Goal: Information Seeking & Learning: Learn about a topic

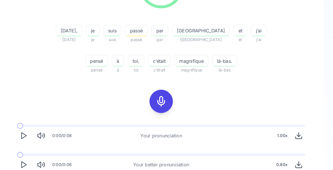
scroll to position [112, 0]
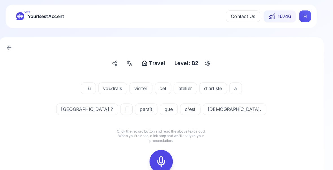
click at [162, 157] on rect at bounding box center [166, 157] width 8 height 8
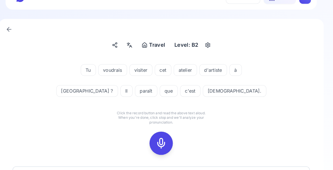
scroll to position [18, 0]
click at [161, 139] on icon at bounding box center [166, 138] width 11 height 11
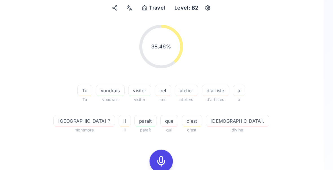
scroll to position [54, 0]
click at [161, 157] on icon at bounding box center [166, 156] width 11 height 11
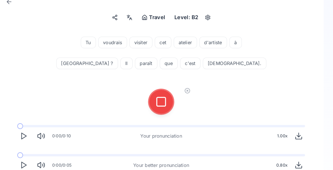
scroll to position [45, 0]
click at [162, 99] on rect at bounding box center [166, 98] width 8 height 8
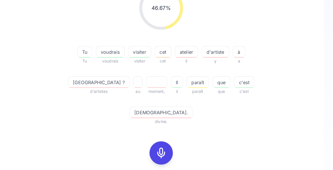
scroll to position [91, 0]
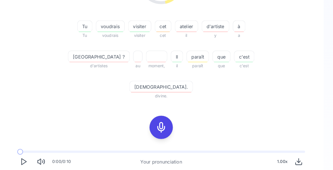
scroll to position [0, 0]
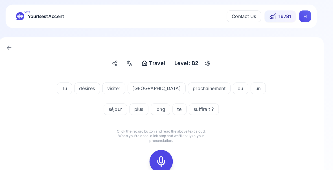
click at [161, 156] on icon at bounding box center [166, 156] width 11 height 11
click at [162, 159] on rect at bounding box center [166, 157] width 8 height 8
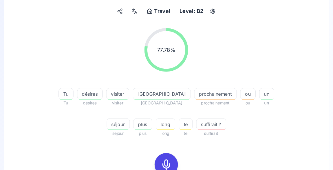
scroll to position [51, 0]
click at [194, 93] on span "prochainement" at bounding box center [214, 91] width 41 height 7
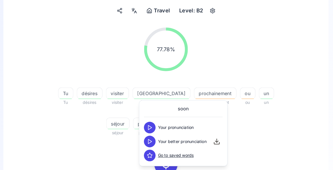
click at [277, 141] on div "77.78 % 77.78 % Tu Tu désires désires visiter visiter [GEOGRAPHIC_DATA] [GEOGRA…" at bounding box center [167, 126] width 288 height 209
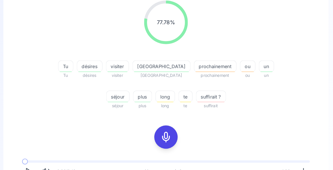
scroll to position [78, 0]
click at [196, 98] on div "suffirait ?" at bounding box center [210, 93] width 29 height 11
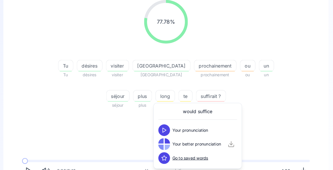
click at [271, 115] on div "77.78 % 77.78 % Tu Tu désires désires visiter visiter [GEOGRAPHIC_DATA] [GEOGRA…" at bounding box center [167, 99] width 288 height 209
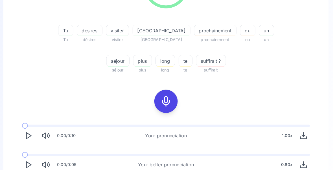
scroll to position [112, 0]
click at [29, 159] on icon "Play" at bounding box center [33, 160] width 8 height 8
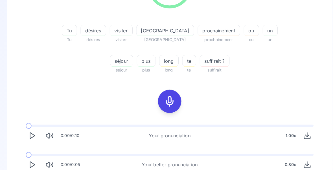
click at [36, 162] on button "Play" at bounding box center [33, 160] width 12 height 12
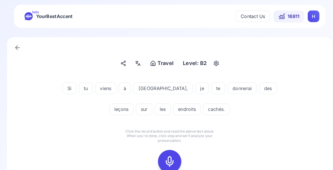
click at [165, 157] on icon at bounding box center [166, 156] width 11 height 11
click at [165, 158] on icon at bounding box center [166, 156] width 11 height 11
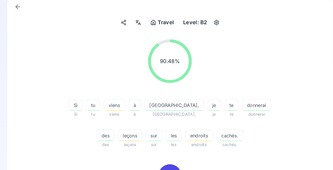
scroll to position [43, 0]
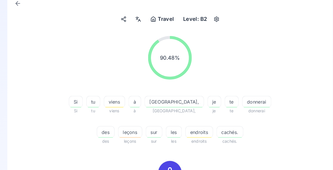
click at [139, 125] on span "leçons" at bounding box center [128, 128] width 23 height 7
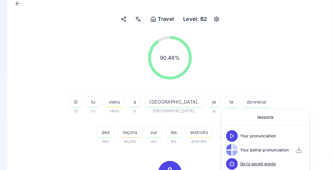
click at [290, 81] on div "90.48 % 90.48 %" at bounding box center [167, 55] width 288 height 51
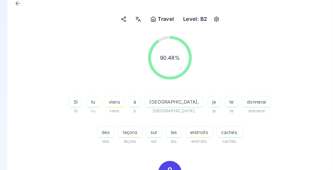
click at [212, 130] on span "cachés." at bounding box center [224, 128] width 25 height 7
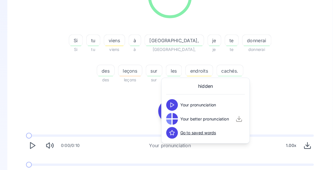
scroll to position [102, 0]
click at [31, 170] on icon "Play" at bounding box center [33, 170] width 8 height 8
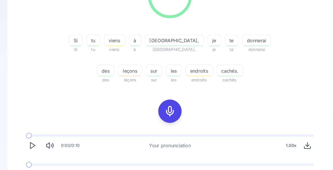
click at [33, 170] on icon "Play" at bounding box center [33, 170] width 8 height 8
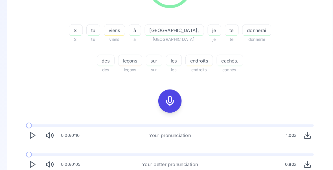
scroll to position [112, 0]
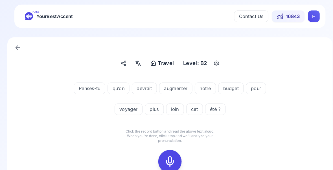
click at [166, 156] on icon at bounding box center [166, 156] width 11 height 11
click at [165, 159] on icon at bounding box center [166, 156] width 11 height 11
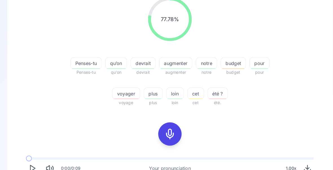
scroll to position [80, 0]
click at [125, 91] on span "voyager" at bounding box center [124, 90] width 27 height 7
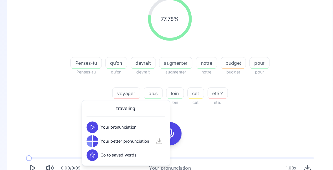
click at [290, 114] on div "77.78 % 77.78 % Penses-tu Penses-tu qu’on qu'on devrait devrait augmenter augme…" at bounding box center [167, 97] width 288 height 209
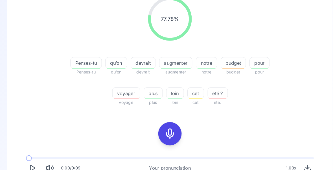
click at [228, 63] on span "budget" at bounding box center [228, 61] width 24 height 7
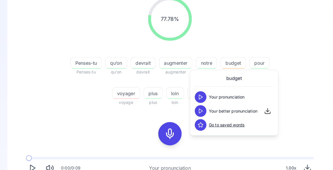
click at [192, 111] on button at bounding box center [196, 107] width 11 height 11
click at [297, 98] on div "77.78 % 77.78 % Penses-tu Penses-tu qu’on qu'on devrait devrait augmenter augme…" at bounding box center [167, 50] width 288 height 115
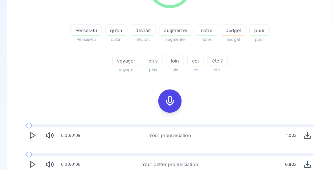
scroll to position [112, 0]
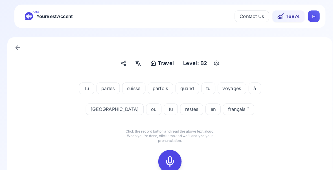
click at [169, 156] on icon at bounding box center [166, 156] width 11 height 11
click at [168, 159] on icon at bounding box center [166, 156] width 11 height 11
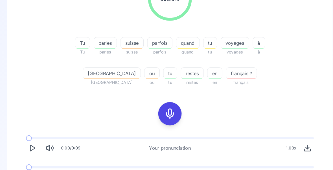
scroll to position [102, 0]
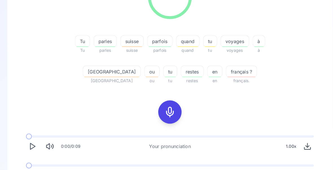
click at [222, 71] on span "français ?" at bounding box center [236, 69] width 30 height 7
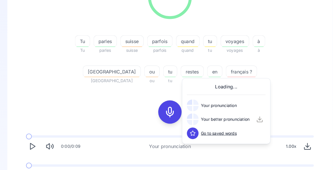
scroll to position [102, 0]
click at [188, 117] on icon at bounding box center [189, 116] width 6 height 6
click at [291, 94] on div "80.95 % 80.95 % Tu Tu parles parles [GEOGRAPHIC_DATA] suisse parfois parfois qu…" at bounding box center [167, 76] width 288 height 209
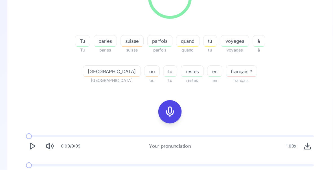
click at [32, 170] on icon "Play" at bounding box center [33, 170] width 8 height 8
click at [30, 170] on icon "Play" at bounding box center [33, 170] width 8 height 8
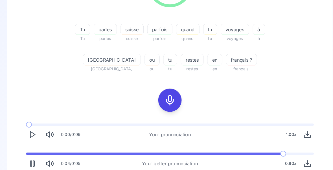
scroll to position [112, 0]
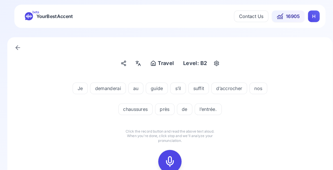
click at [166, 156] on icon at bounding box center [166, 156] width 11 height 11
click at [166, 158] on icon at bounding box center [166, 156] width 11 height 11
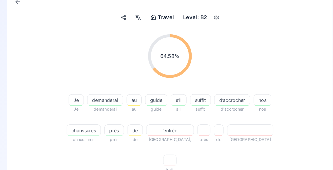
scroll to position [46, 0]
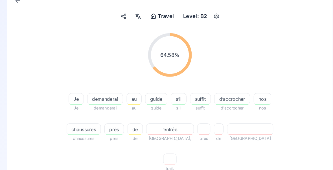
click at [172, 128] on span "l’entrée." at bounding box center [166, 125] width 45 height 7
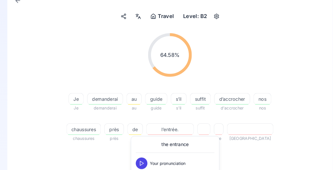
click at [138, 170] on icon at bounding box center [139, 172] width 6 height 6
click at [228, 99] on span "d’accrocher" at bounding box center [227, 96] width 34 height 7
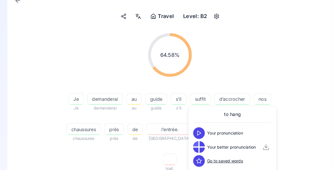
click at [301, 127] on div "64.58 % 64.58 % Je Je demanderai demanderai au au guide guide s’il s'il suffit …" at bounding box center [167, 100] width 288 height 144
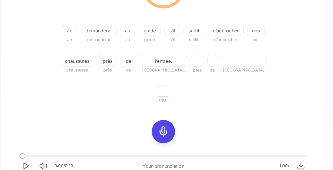
scroll to position [112, 0]
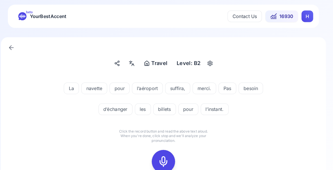
click at [161, 159] on icon at bounding box center [166, 156] width 11 height 11
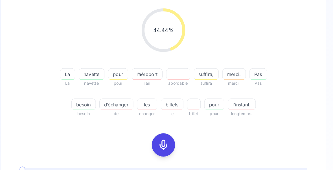
scroll to position [69, 0]
click at [118, 102] on span "d’échanger" at bounding box center [121, 101] width 32 height 7
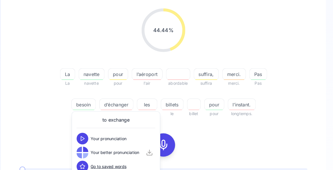
click at [291, 130] on div "44.44 % 44.44 % La La navette navette pour pour l’aéroport l'air abordable suff…" at bounding box center [167, 108] width 288 height 209
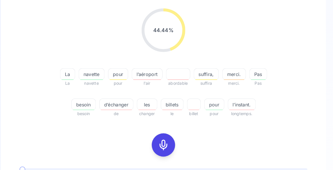
click at [234, 103] on span "l’instant." at bounding box center [242, 101] width 27 height 7
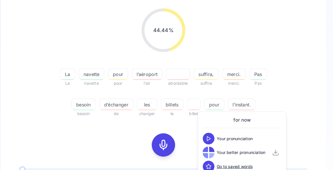
click at [294, 105] on div "44.44 % 44.44 % La La navette navette pour pour l’aéroport l'air abordable suff…" at bounding box center [167, 61] width 288 height 115
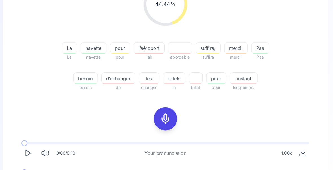
scroll to position [104, 0]
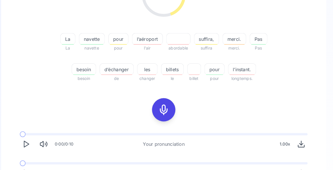
click at [29, 168] on icon "Play" at bounding box center [33, 168] width 8 height 8
click at [31, 169] on polygon "Play" at bounding box center [33, 168] width 5 height 6
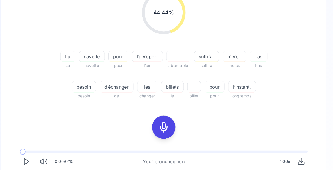
click at [161, 124] on icon at bounding box center [166, 123] width 11 height 11
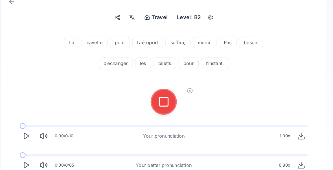
scroll to position [45, 0]
click at [161, 98] on icon at bounding box center [166, 98] width 11 height 11
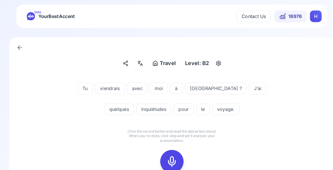
click at [166, 157] on icon at bounding box center [166, 156] width 11 height 11
click at [163, 162] on icon at bounding box center [166, 156] width 11 height 11
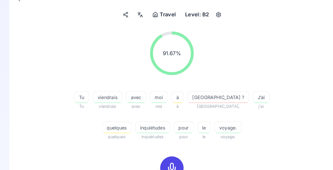
scroll to position [47, 0]
click at [131, 128] on div "inquiétudes" at bounding box center [148, 123] width 34 height 11
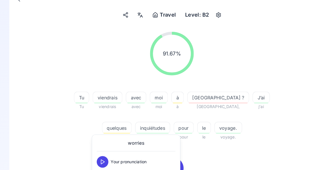
click at [291, 141] on div "91.67 % 91.67 % Tu Tu viendrais viendrais avec avec moi moi à à [GEOGRAPHIC_DAT…" at bounding box center [167, 83] width 288 height 115
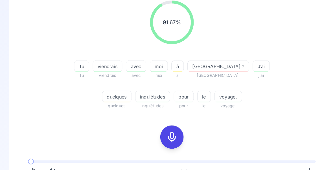
scroll to position [77, 0]
click at [105, 64] on span "viendrais" at bounding box center [104, 64] width 28 height 7
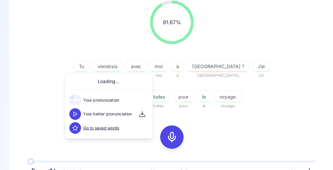
scroll to position [78, 0]
click at [289, 116] on div "91.67 % 91.67 % Tu Tu viendrais viendrais avec avec moi moi à à [GEOGRAPHIC_DAT…" at bounding box center [167, 100] width 288 height 209
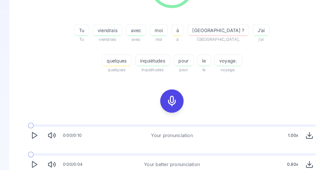
scroll to position [112, 0]
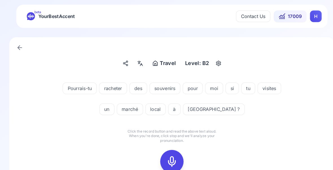
click at [168, 156] on icon at bounding box center [166, 156] width 11 height 11
click at [167, 155] on icon at bounding box center [166, 156] width 11 height 11
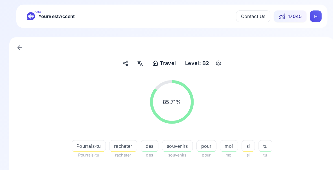
click at [124, 142] on span "racheter" at bounding box center [119, 142] width 27 height 7
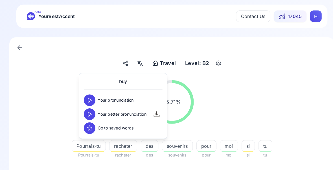
click at [89, 109] on icon at bounding box center [87, 111] width 6 height 6
click at [300, 126] on div "85.71 % 85.71 % Pourrais-tu Pourrais-tu racheter racheter des des souvenirs sou…" at bounding box center [167, 130] width 288 height 115
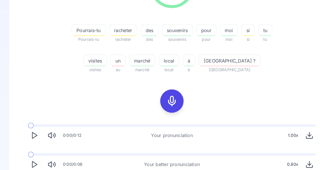
scroll to position [112, 0]
click at [34, 159] on polygon "Play" at bounding box center [33, 160] width 5 height 6
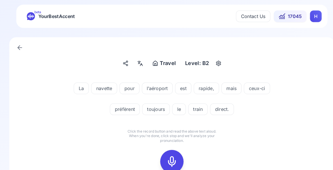
click at [170, 155] on icon at bounding box center [166, 156] width 11 height 11
click at [165, 159] on icon at bounding box center [166, 156] width 11 height 11
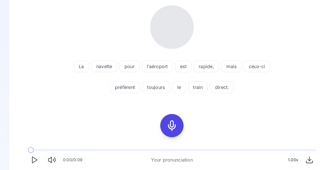
scroll to position [73, 0]
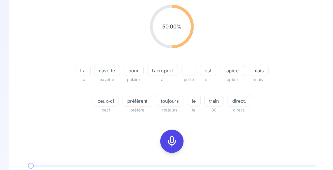
click at [165, 138] on icon at bounding box center [166, 136] width 11 height 11
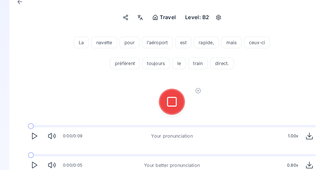
scroll to position [45, 0]
click at [167, 98] on icon at bounding box center [166, 98] width 11 height 11
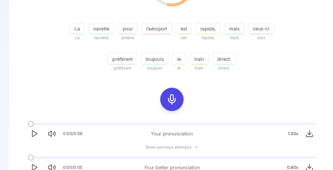
scroll to position [114, 0]
click at [33, 162] on icon "Play" at bounding box center [33, 162] width 8 height 8
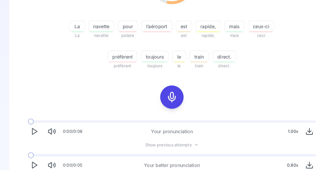
click at [34, 163] on icon "Play" at bounding box center [33, 160] width 8 height 8
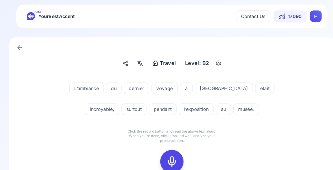
click at [168, 157] on icon at bounding box center [166, 156] width 11 height 11
click at [167, 157] on icon at bounding box center [166, 156] width 11 height 11
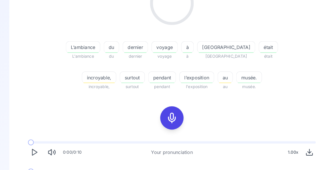
scroll to position [96, 0]
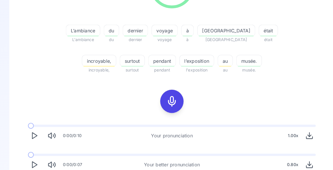
scroll to position [112, 0]
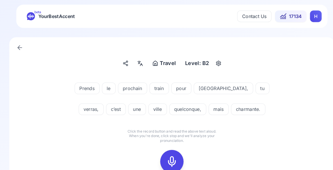
click at [165, 156] on icon at bounding box center [166, 156] width 11 height 11
click at [169, 155] on icon at bounding box center [166, 156] width 11 height 11
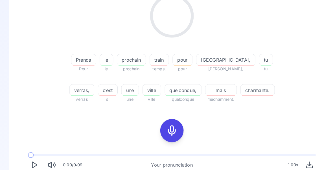
scroll to position [84, 0]
click at [91, 84] on span "verras," at bounding box center [79, 87] width 24 height 7
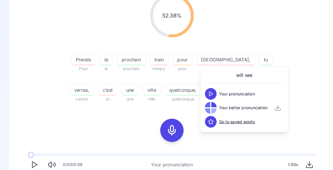
click at [299, 79] on div "52.38 % 52.38 % Prends Pour le le prochain prochain train temps, pour pour [GEO…" at bounding box center [167, 47] width 288 height 115
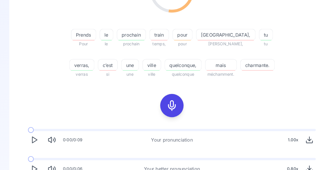
scroll to position [110, 0]
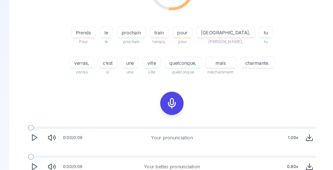
click at [30, 163] on icon "Play" at bounding box center [33, 162] width 8 height 8
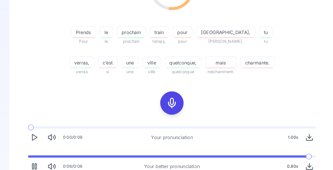
click at [160, 63] on span "quelconque," at bounding box center [177, 61] width 35 height 7
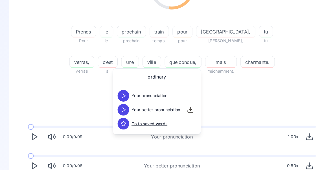
scroll to position [111, 0]
click at [36, 157] on icon "Play" at bounding box center [33, 161] width 8 height 8
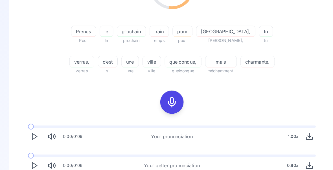
click at [167, 99] on icon at bounding box center [166, 99] width 11 height 11
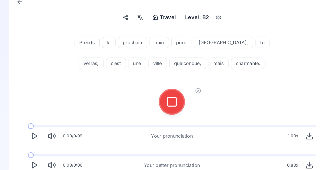
scroll to position [45, 0]
click at [162, 97] on rect at bounding box center [166, 98] width 8 height 8
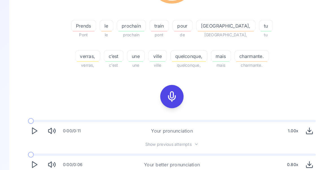
scroll to position [117, 0]
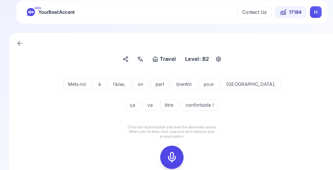
scroll to position [4, 0]
click at [170, 153] on rect at bounding box center [166, 152] width 8 height 8
click at [166, 151] on icon at bounding box center [166, 152] width 11 height 11
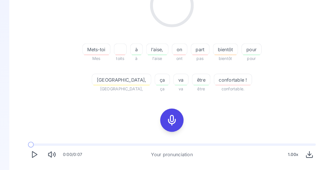
scroll to position [94, 0]
click at [142, 49] on span "l’aise," at bounding box center [152, 48] width 21 height 7
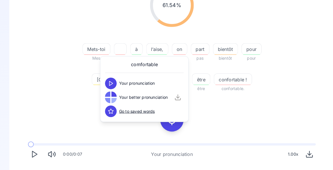
click at [285, 108] on div "61.54 % 61.54 % Mets-toi Mes toits à à l’aise, l'aise on ont part pas bientôt b…" at bounding box center [167, 83] width 288 height 209
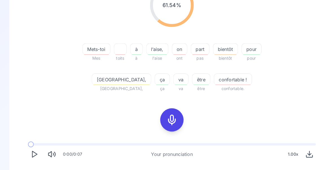
click at [142, 54] on span "l'aise" at bounding box center [152, 56] width 21 height 7
click at [142, 45] on span "l’aise," at bounding box center [152, 48] width 21 height 7
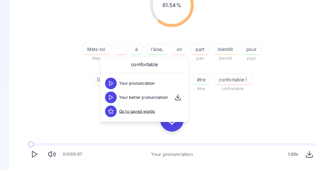
click at [293, 82] on div "61.54 % 61.54 % Mets-toi Mes toits à à l’aise, l'aise on ont part pas bientôt b…" at bounding box center [167, 36] width 288 height 115
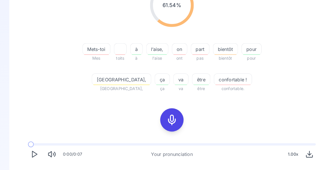
click at [207, 82] on div "confortable !" at bounding box center [225, 76] width 37 height 11
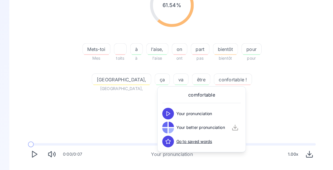
click at [292, 84] on div "61.54 % 61.54 % Mets-toi Mes toits à à l’aise, l'aise on ont part pas bientôt b…" at bounding box center [167, 36] width 288 height 115
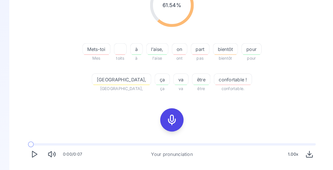
click at [80, 50] on span "Mets-toi" at bounding box center [93, 48] width 27 height 7
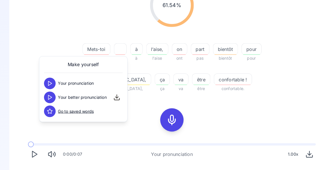
click at [286, 101] on div "61.54 % 61.54 % Mets-toi Mes toits à à l’aise, l'aise on ont part pas bientôt b…" at bounding box center [167, 83] width 288 height 209
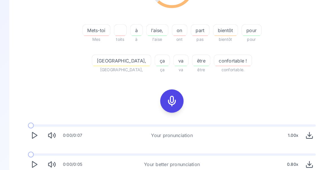
scroll to position [112, 0]
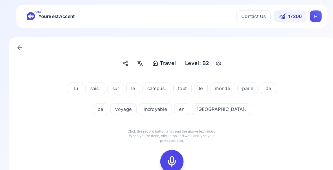
click at [167, 158] on icon at bounding box center [166, 156] width 11 height 11
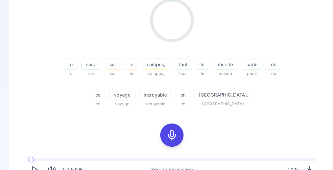
scroll to position [84, 0]
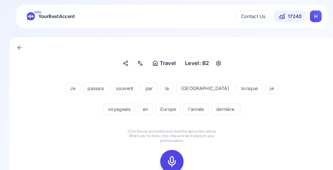
click at [167, 156] on icon at bounding box center [166, 156] width 11 height 11
click at [167, 158] on icon at bounding box center [166, 156] width 11 height 11
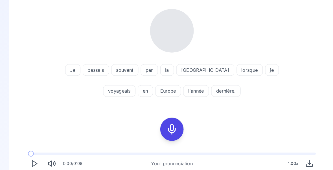
scroll to position [70, 0]
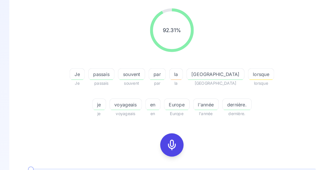
click at [109, 74] on span "passais" at bounding box center [98, 72] width 25 height 7
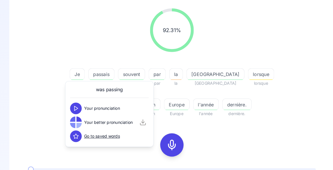
click at [289, 40] on div "92.31 % 92.31 %" at bounding box center [167, 29] width 288 height 51
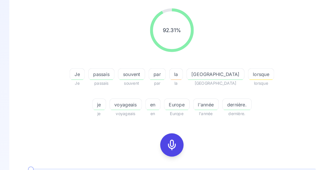
click at [140, 74] on span "souvent" at bounding box center [128, 72] width 26 height 7
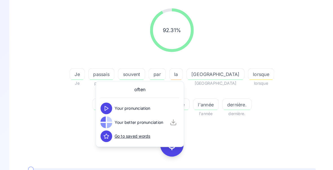
click at [218, 43] on div "92.31 % 92.31 %" at bounding box center [167, 29] width 288 height 51
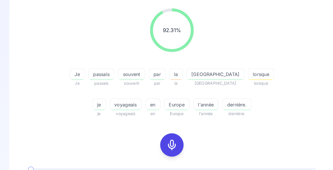
click at [159, 77] on div "button" at bounding box center [152, 77] width 14 height 1
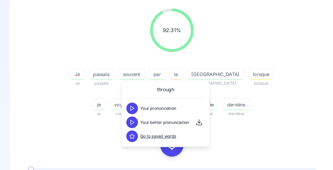
click at [257, 36] on div "92.31 % 92.31 %" at bounding box center [167, 29] width 288 height 51
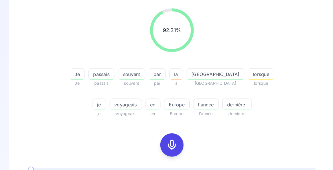
click at [240, 75] on span "lorsque" at bounding box center [252, 72] width 25 height 7
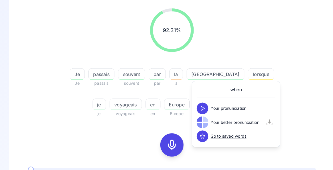
click at [285, 52] on div "92.31 % 92.31 %" at bounding box center [167, 29] width 288 height 51
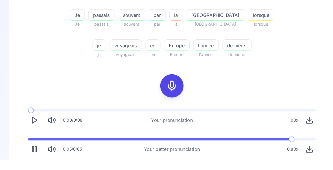
scroll to position [112, 0]
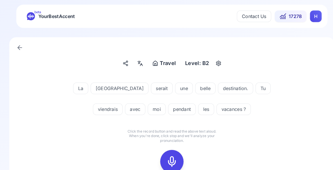
click at [166, 155] on icon at bounding box center [166, 156] width 11 height 11
click at [168, 157] on icon at bounding box center [166, 156] width 11 height 11
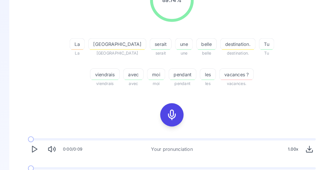
scroll to position [99, 0]
click at [34, 170] on polygon "Play" at bounding box center [33, 173] width 5 height 6
click at [37, 170] on icon "Play" at bounding box center [33, 173] width 8 height 8
click at [164, 75] on span "pendant" at bounding box center [177, 72] width 26 height 7
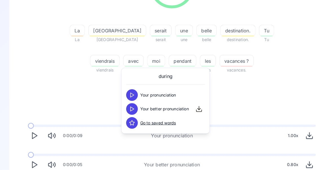
scroll to position [112, 0]
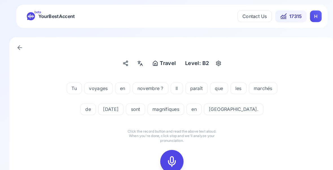
click at [165, 157] on icon at bounding box center [166, 156] width 11 height 11
click at [168, 159] on icon at bounding box center [166, 156] width 11 height 11
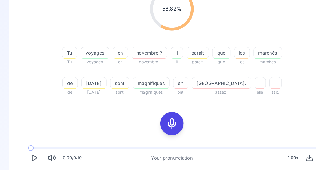
scroll to position [91, 0]
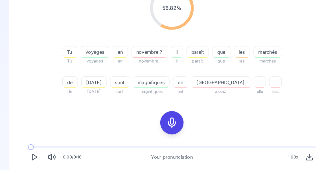
click at [167, 117] on icon at bounding box center [166, 118] width 11 height 11
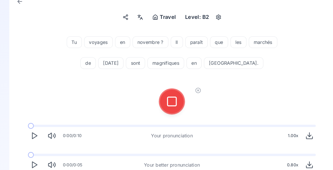
click at [168, 99] on icon at bounding box center [166, 98] width 11 height 11
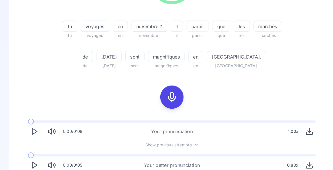
scroll to position [0, 0]
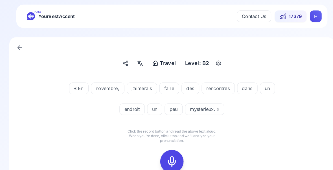
click at [165, 157] on icon at bounding box center [166, 156] width 11 height 11
click at [170, 158] on icon at bounding box center [166, 156] width 11 height 11
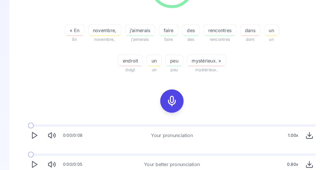
scroll to position [112, 0]
click at [35, 163] on icon "Play" at bounding box center [33, 160] width 8 height 8
click at [217, 32] on span "rencontres" at bounding box center [213, 30] width 32 height 7
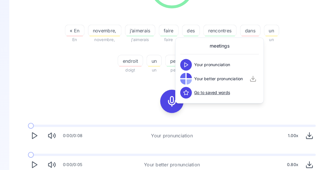
click at [293, 64] on div "75.00 % 75.00 % « En En novembre, novembre, j’aimerais j'aimerais faire faire d…" at bounding box center [167, 18] width 288 height 115
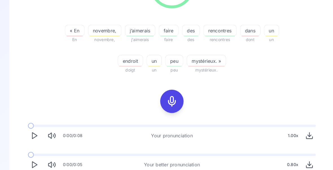
click at [35, 157] on icon "Play" at bounding box center [33, 160] width 8 height 8
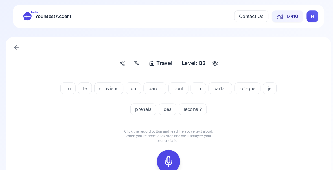
click at [165, 155] on icon at bounding box center [166, 156] width 11 height 11
click at [166, 156] on icon at bounding box center [166, 156] width 11 height 11
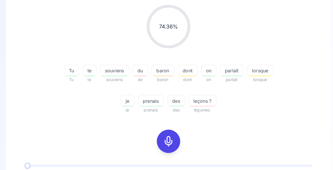
scroll to position [74, 0]
click at [157, 74] on span "baron" at bounding box center [161, 77] width 22 height 7
click at [254, 71] on span "lorsque" at bounding box center [255, 68] width 25 height 7
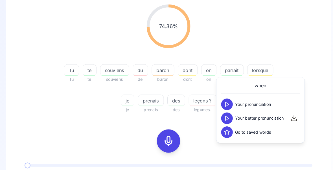
click at [295, 52] on div "74.36 % 74.36 % Tu Tu te te souviens souviens du de baron [PERSON_NAME] dont do…" at bounding box center [167, 57] width 288 height 115
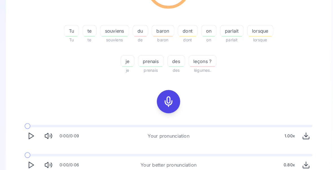
click at [29, 161] on icon "Play" at bounding box center [33, 160] width 8 height 8
click at [252, 35] on div "button" at bounding box center [255, 35] width 23 height 1
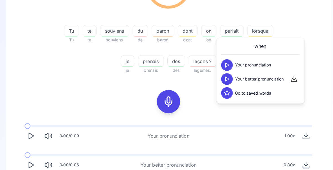
click at [297, 15] on div "74.36 % 74.36 % Tu Tu te te souviens souviens du de baron [PERSON_NAME] dont do…" at bounding box center [167, 19] width 288 height 115
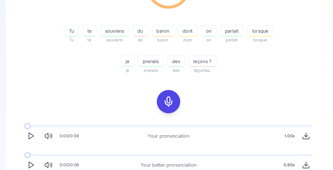
click at [32, 157] on icon "Play" at bounding box center [33, 160] width 8 height 8
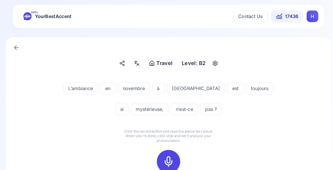
click at [164, 157] on icon at bounding box center [166, 156] width 11 height 11
click at [166, 157] on icon at bounding box center [166, 156] width 11 height 11
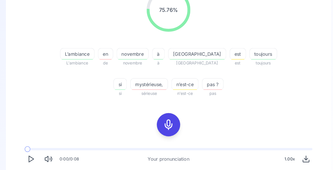
scroll to position [100, 0]
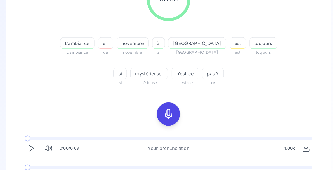
click at [33, 170] on icon "Play" at bounding box center [33, 172] width 8 height 8
click at [29, 170] on icon "Play" at bounding box center [33, 172] width 8 height 8
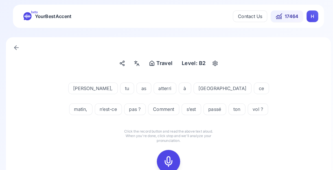
click at [168, 156] on icon at bounding box center [166, 156] width 11 height 11
click at [168, 155] on icon at bounding box center [166, 156] width 11 height 11
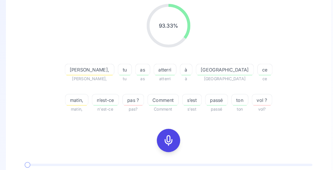
scroll to position [74, 0]
click at [152, 69] on span "atterri" at bounding box center [162, 67] width 21 height 7
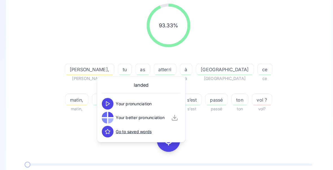
click at [286, 101] on div "93.33 % 93.33 % [PERSON_NAME], tu tu as as atterri atterri à à [GEOGRAPHIC_DATA…" at bounding box center [167, 56] width 288 height 115
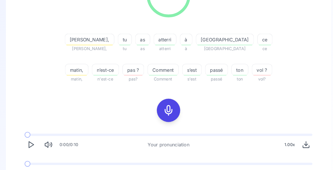
click at [247, 69] on span "vol ?" at bounding box center [256, 68] width 19 height 7
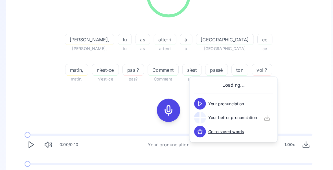
scroll to position [104, 0]
click at [292, 84] on div "93.33 % 93.33 % [PERSON_NAME], tu tu as as atterri atterri à à [GEOGRAPHIC_DATA…" at bounding box center [167, 74] width 288 height 209
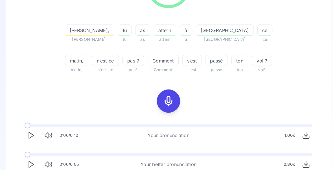
scroll to position [112, 0]
click at [32, 160] on polygon "Play" at bounding box center [33, 160] width 5 height 6
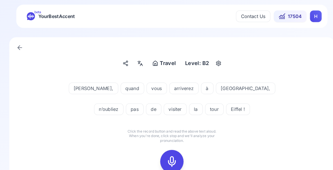
click at [168, 155] on icon at bounding box center [166, 156] width 11 height 11
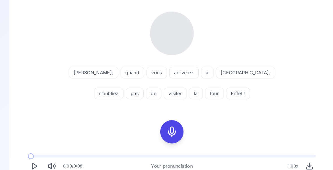
scroll to position [67, 0]
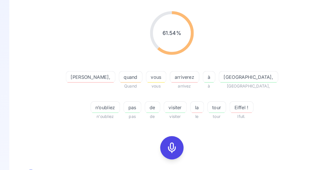
click at [223, 104] on span "Eiffel !" at bounding box center [234, 104] width 23 height 7
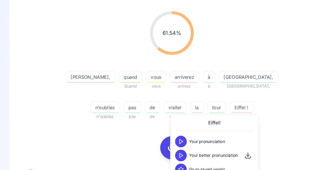
click at [175, 152] on icon at bounding box center [175, 151] width 6 height 6
click at [286, 106] on div "61.54 % 61.54 % [PERSON_NAME], quand Quand vous vous arriverez arrivez à à [GEO…" at bounding box center [167, 63] width 288 height 115
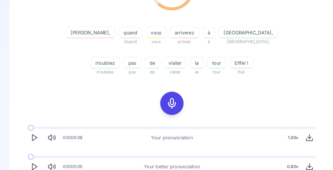
scroll to position [112, 0]
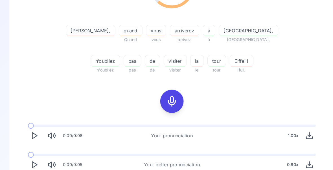
click at [32, 160] on icon "Play" at bounding box center [33, 160] width 8 height 8
click at [36, 159] on icon "Play" at bounding box center [33, 160] width 8 height 8
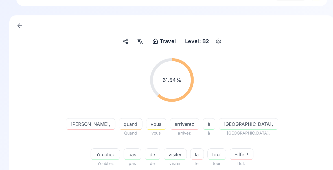
scroll to position [0, 0]
